Goal: Book appointment/travel/reservation

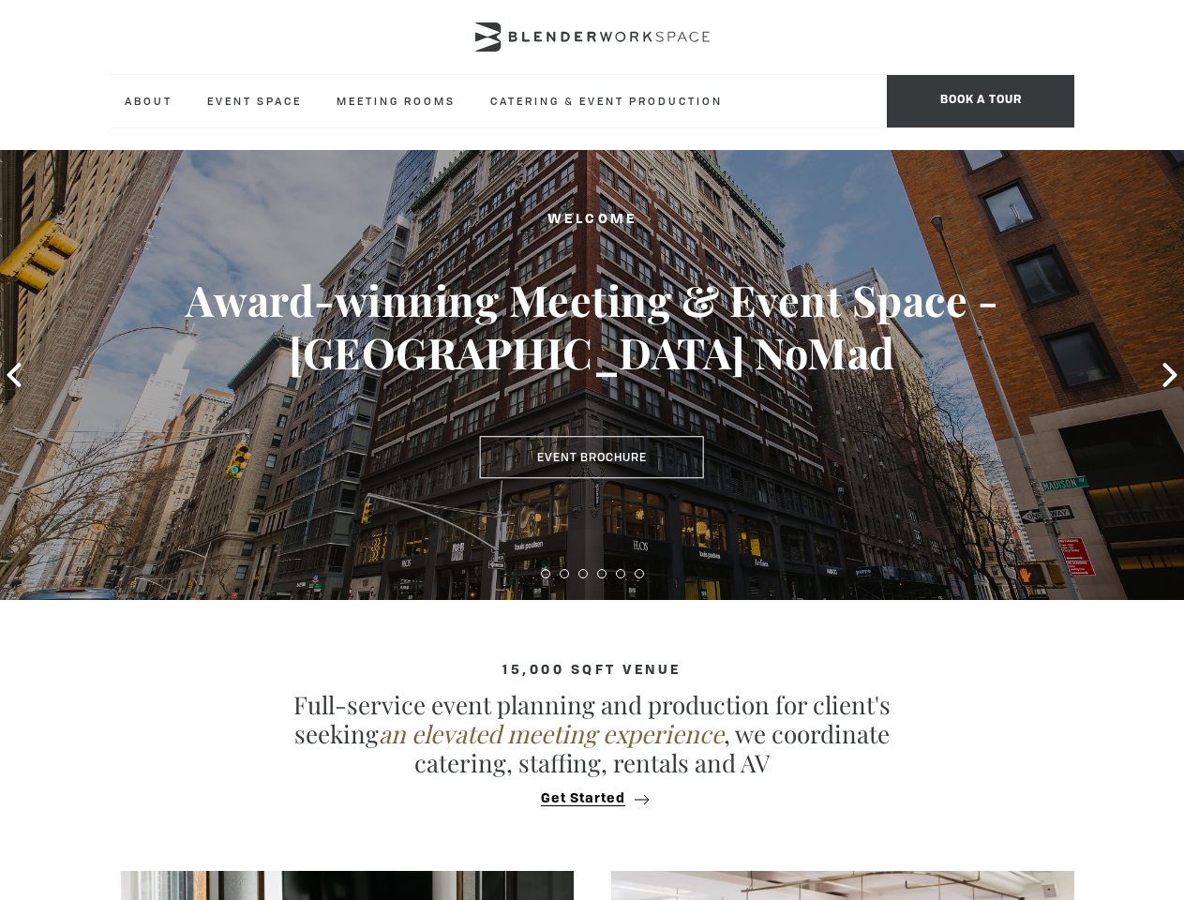
type div "[DATE]"
click at [981, 101] on span "BOOK A TOUR" at bounding box center [981, 101] width 188 height 53
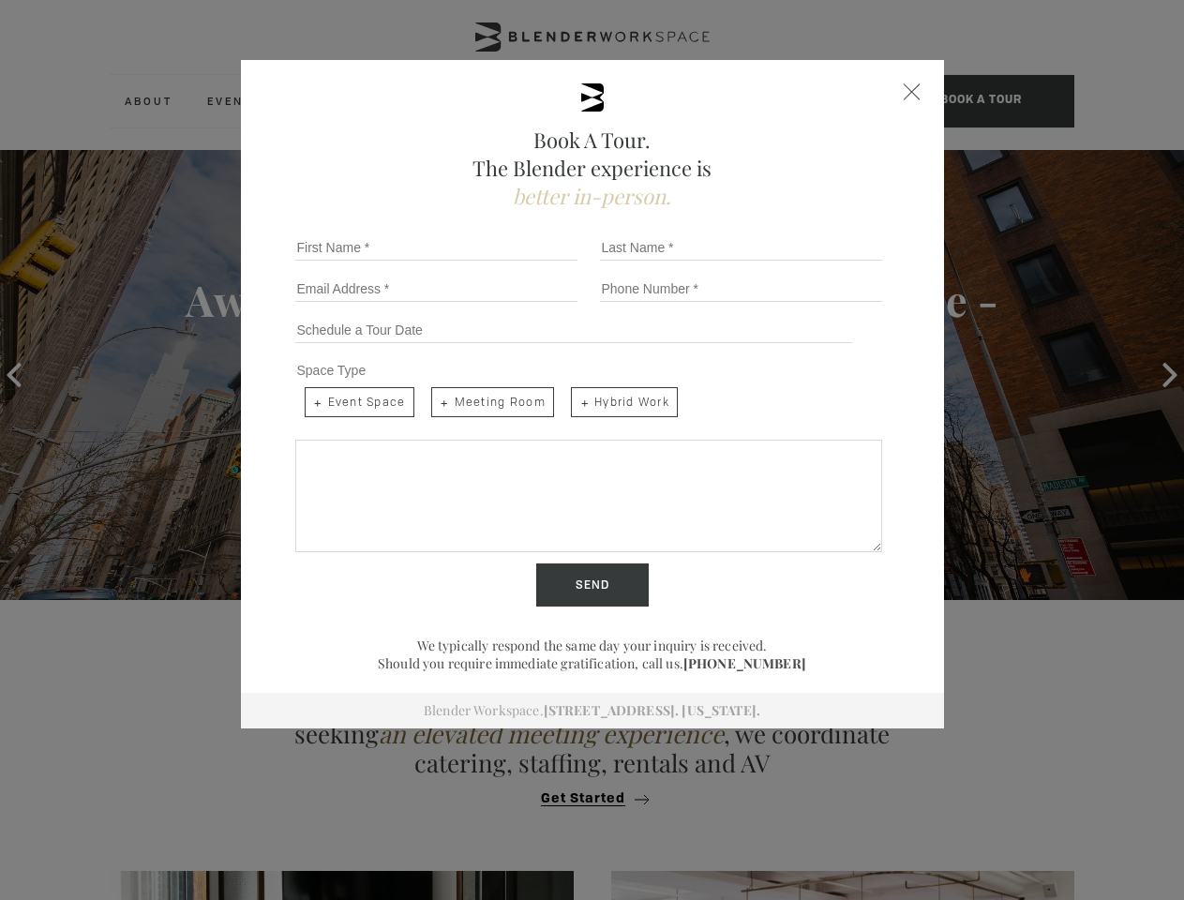
click at [14, 375] on icon at bounding box center [14, 375] width 14 height 24
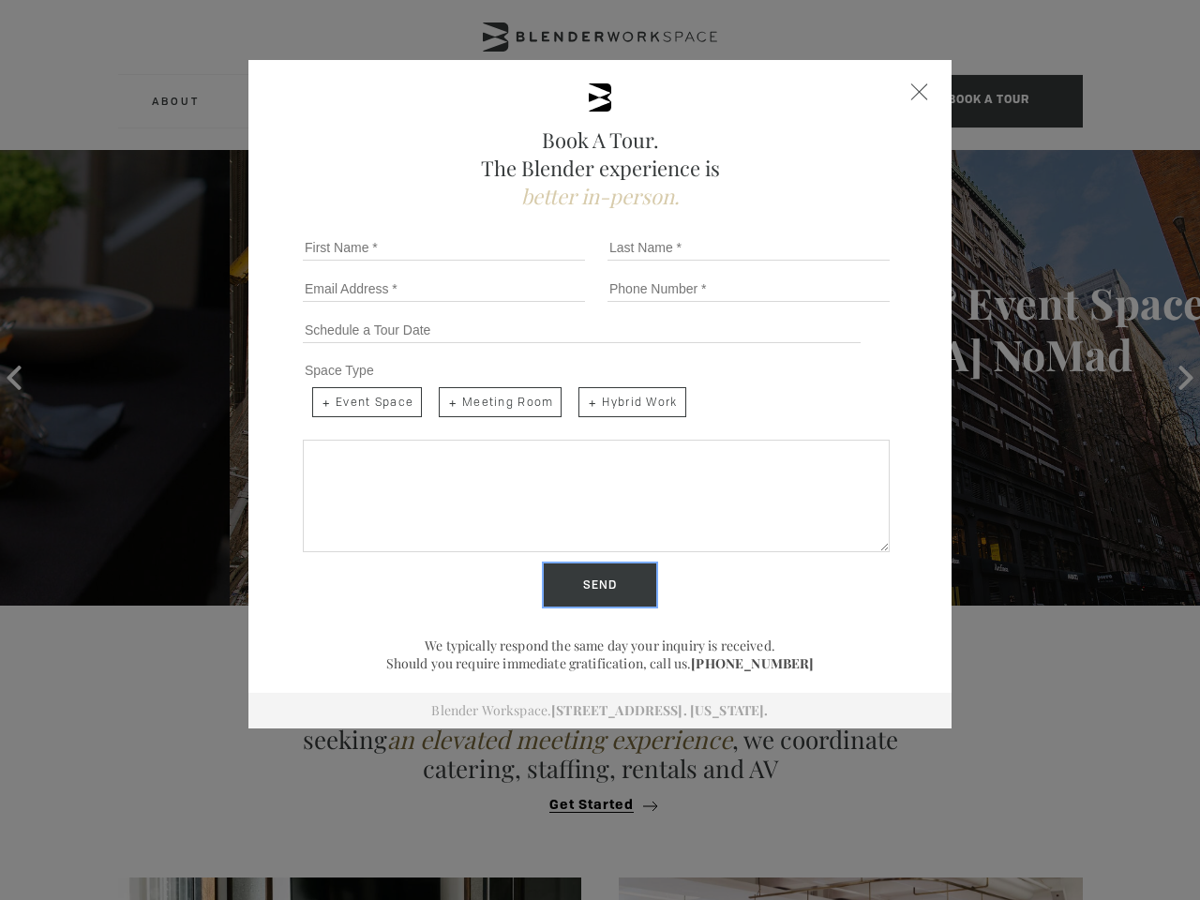
click at [546, 574] on input "Send" at bounding box center [600, 585] width 113 height 43
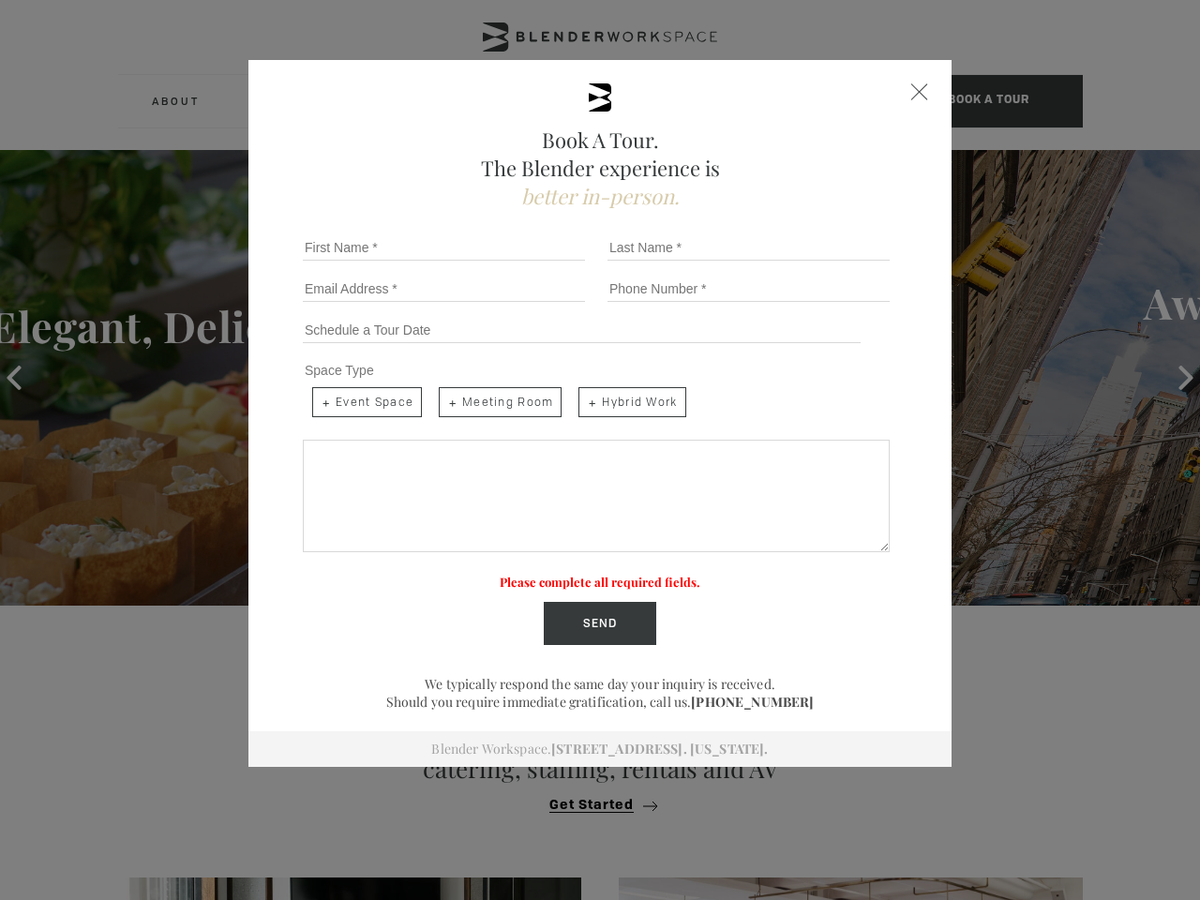
click at [564, 574] on label "Please complete all required fields." at bounding box center [600, 582] width 201 height 16
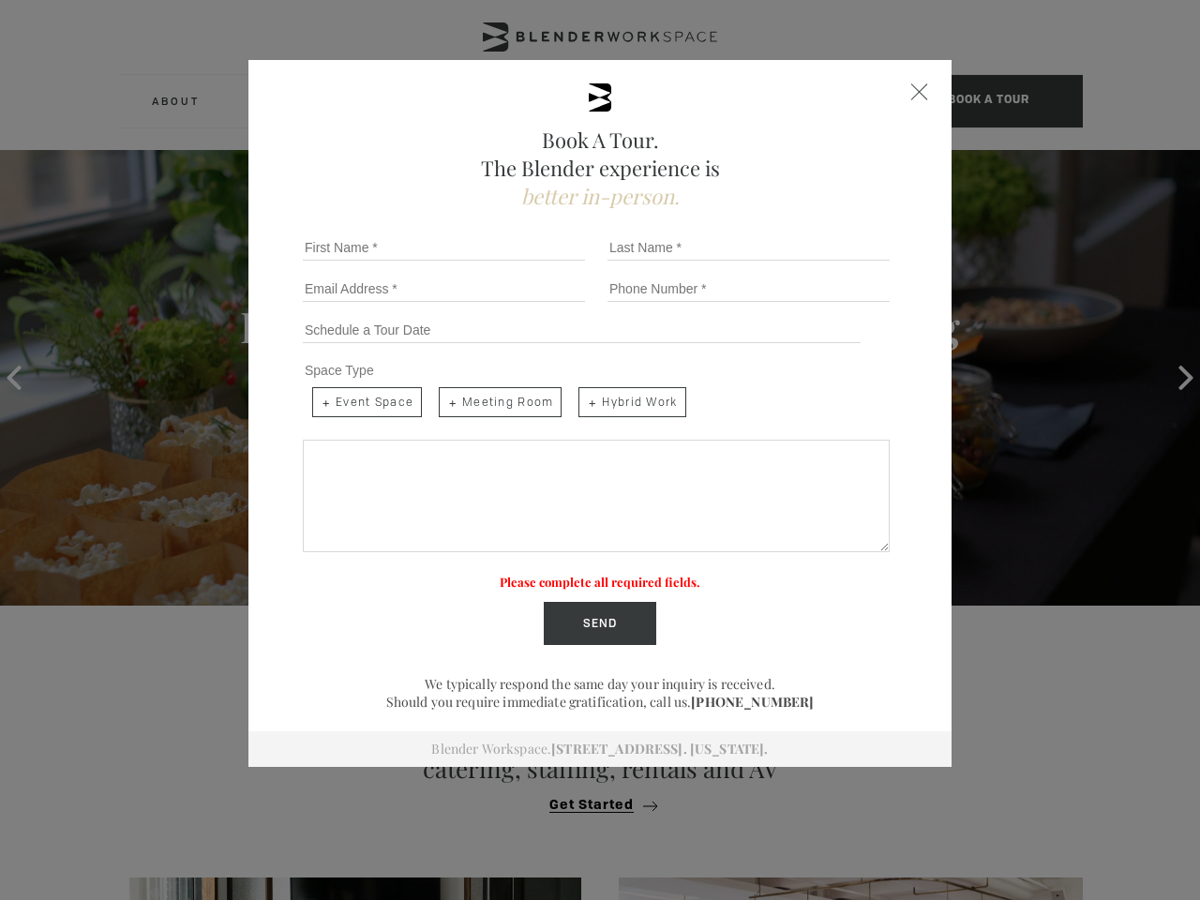
click at [583, 574] on label "Please complete all required fields." at bounding box center [600, 582] width 201 height 16
click at [602, 574] on label "Please complete all required fields." at bounding box center [600, 582] width 201 height 16
click at [621, 574] on label "Please complete all required fields." at bounding box center [600, 582] width 201 height 16
click at [640, 574] on label "Please complete all required fields." at bounding box center [600, 582] width 201 height 16
click at [592, 799] on div "Book A Tour. The Blender experience is better in-person. Team Size 1 2 3 4 5 6 …" at bounding box center [600, 450] width 1200 height 900
